Goal: Task Accomplishment & Management: Manage account settings

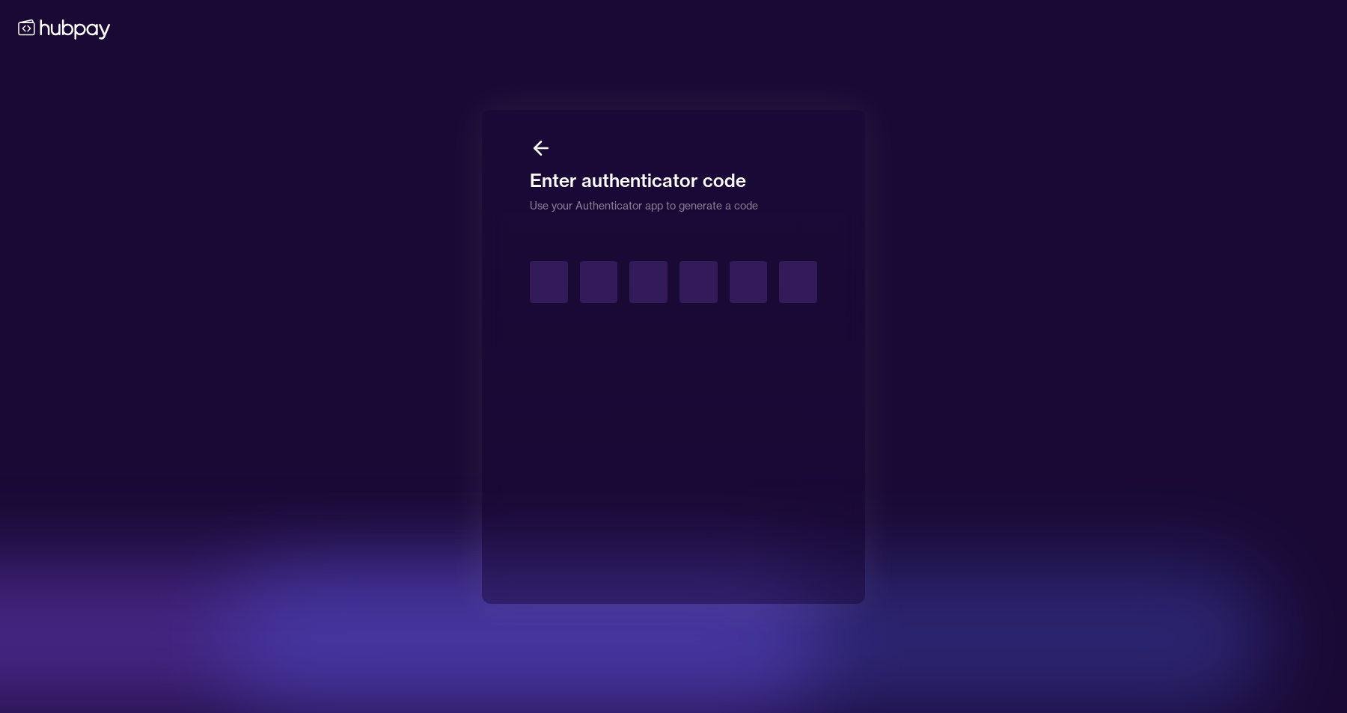
type input "*"
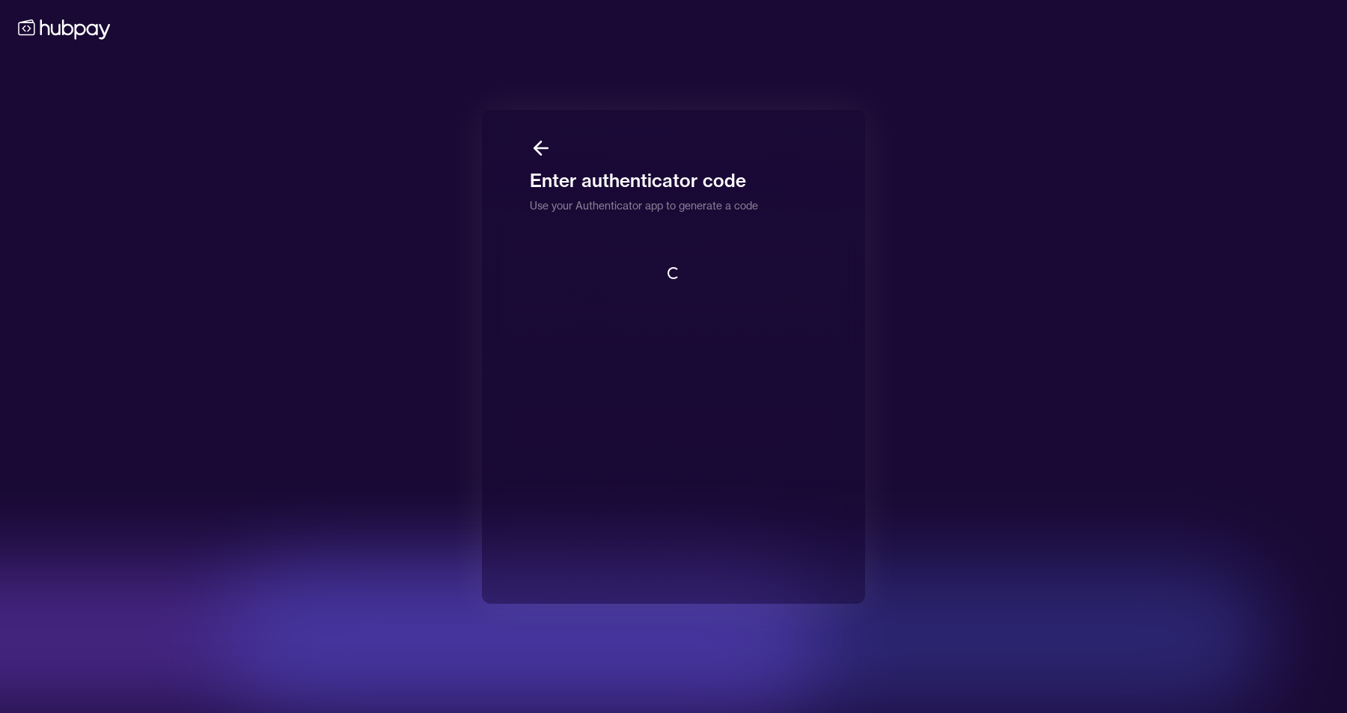
scroll to position [1, 0]
